Goal: Navigation & Orientation: Find specific page/section

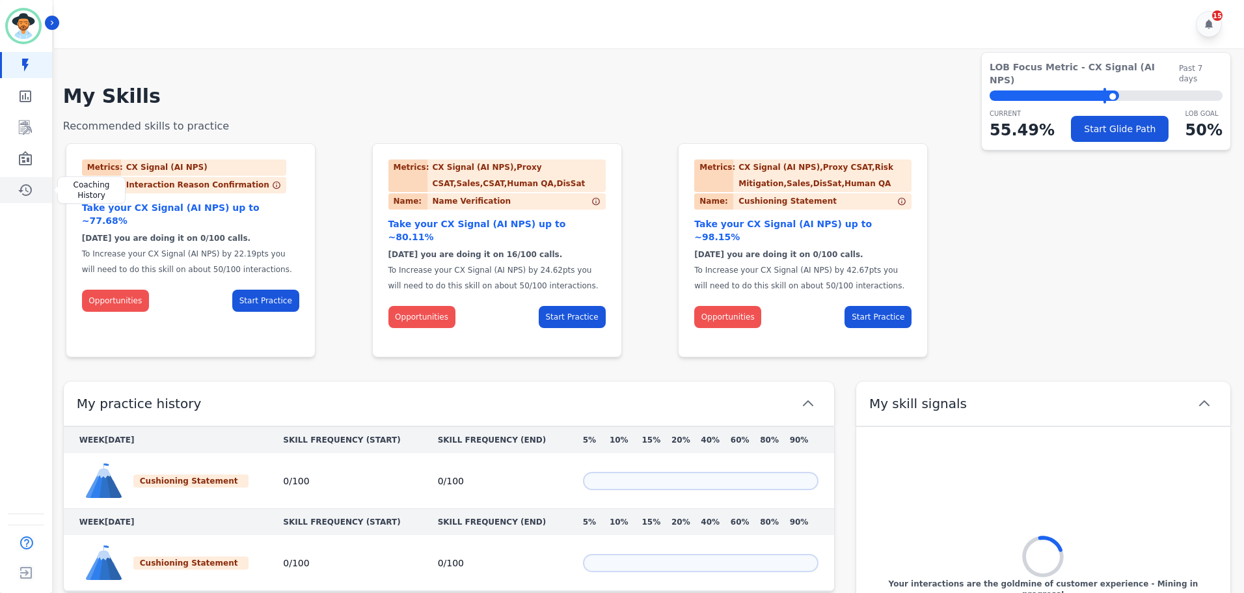
click at [26, 194] on icon "Sidebar" at bounding box center [26, 190] width 16 height 16
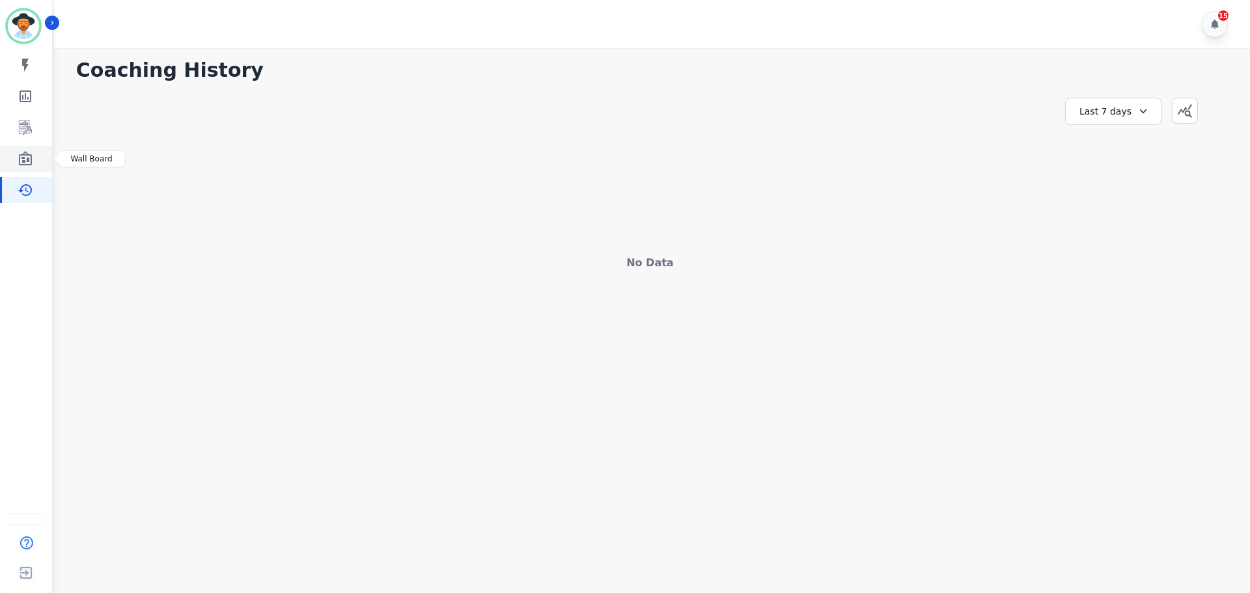
click at [28, 158] on icon "Sidebar" at bounding box center [25, 158] width 13 height 14
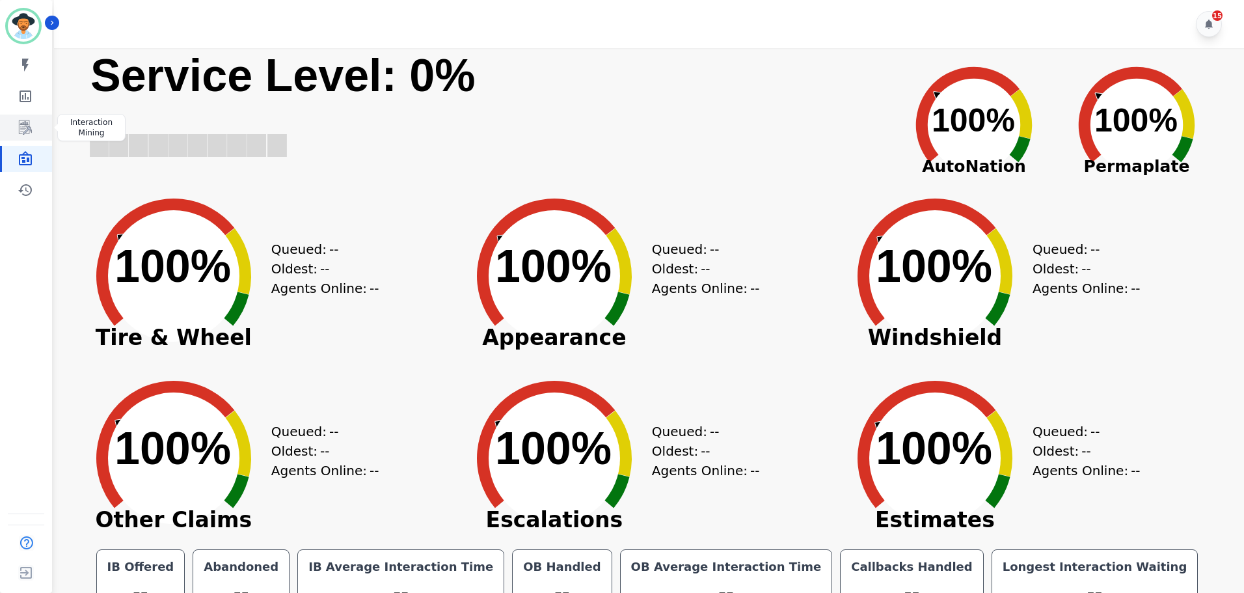
click at [27, 128] on icon "Sidebar" at bounding box center [25, 127] width 13 height 14
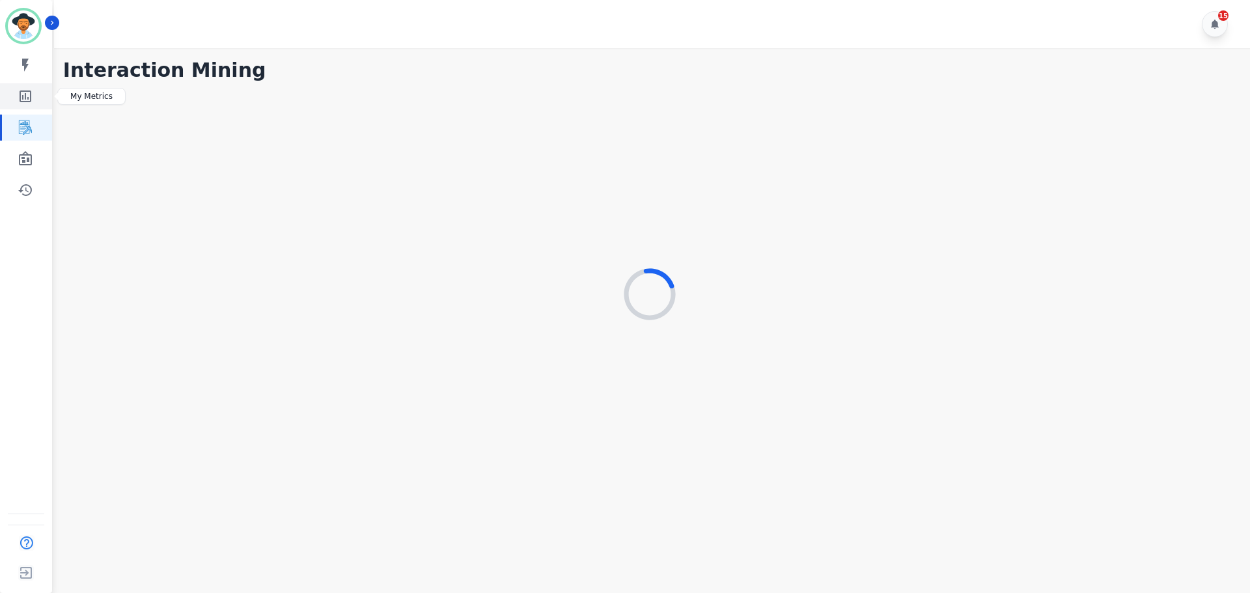
click at [30, 95] on icon "Sidebar" at bounding box center [26, 96] width 12 height 12
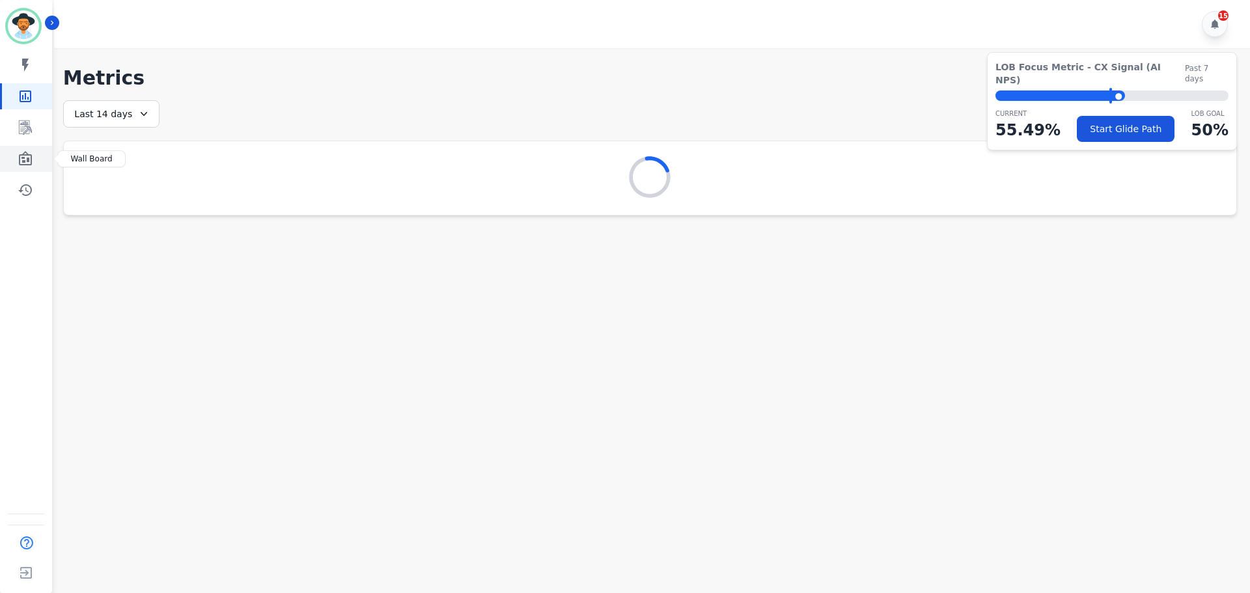
click at [25, 154] on icon "Sidebar" at bounding box center [26, 159] width 16 height 16
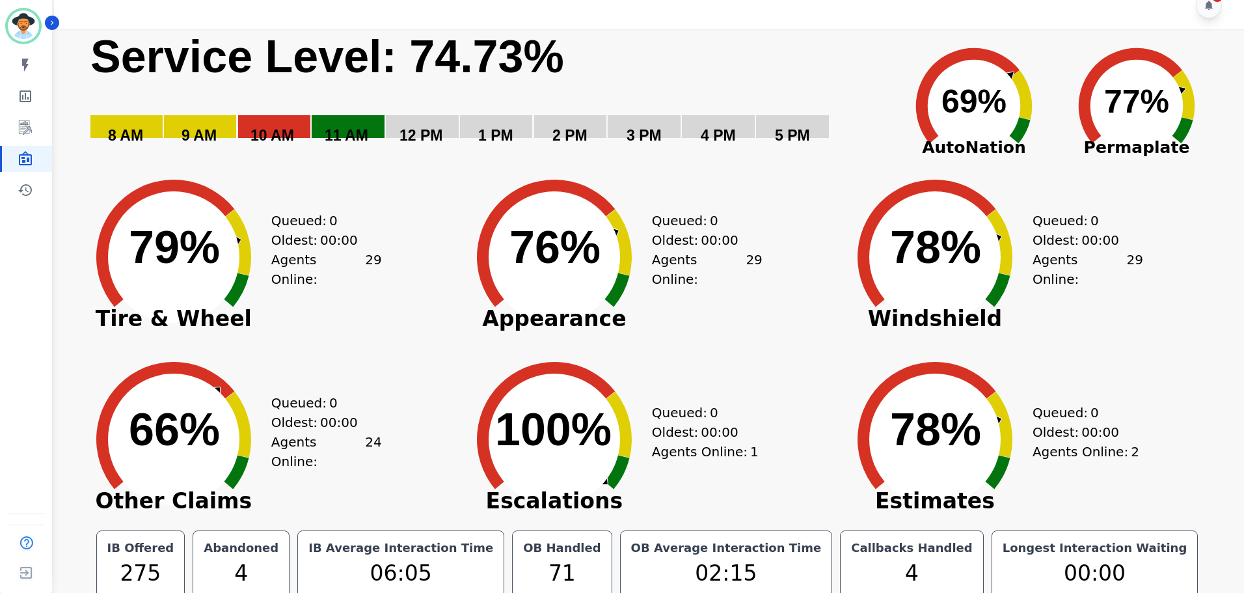
scroll to position [29, 0]
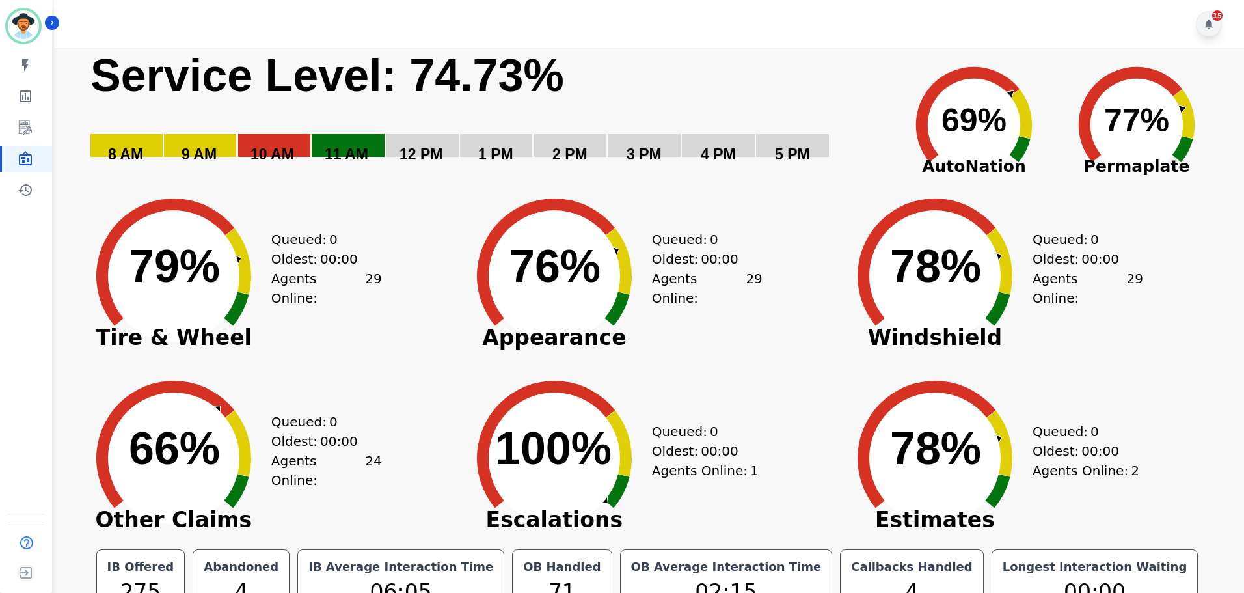
click at [1206, 25] on icon at bounding box center [1209, 24] width 10 height 10
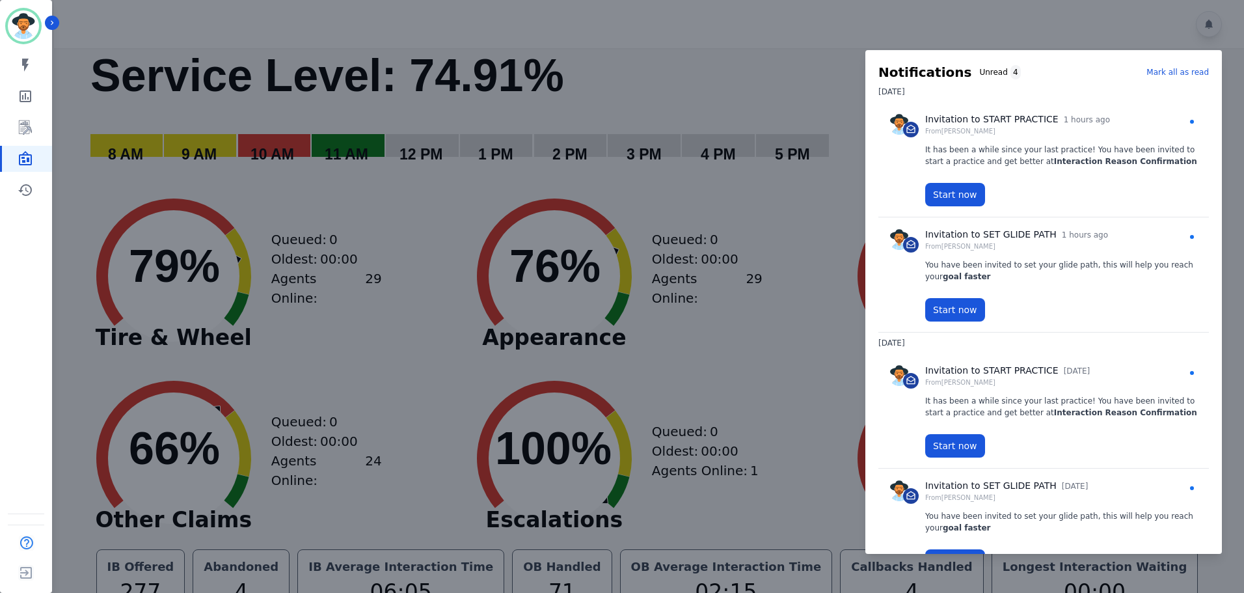
click at [1181, 73] on p "Mark all as read" at bounding box center [1178, 72] width 62 height 12
click at [1207, 20] on div at bounding box center [622, 296] width 1244 height 593
